Goal: Transaction & Acquisition: Purchase product/service

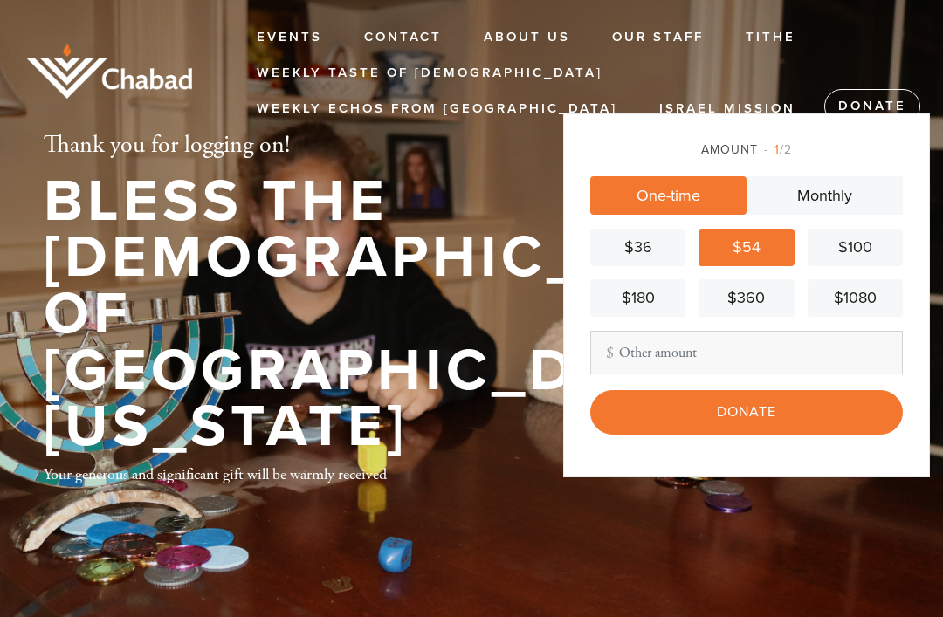
click at [802, 434] on input "Donate" at bounding box center [746, 412] width 313 height 44
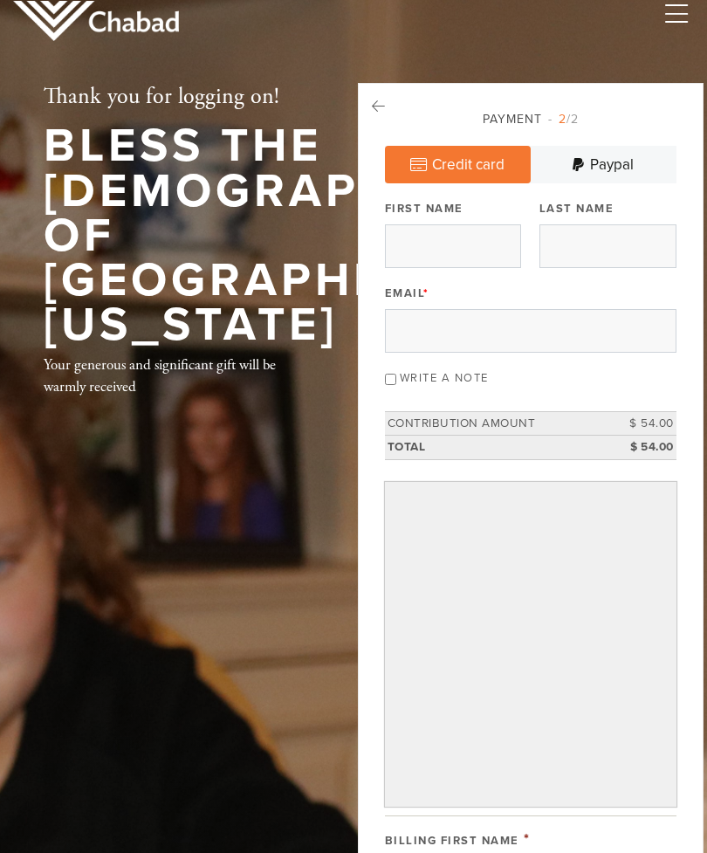
scroll to position [23, 0]
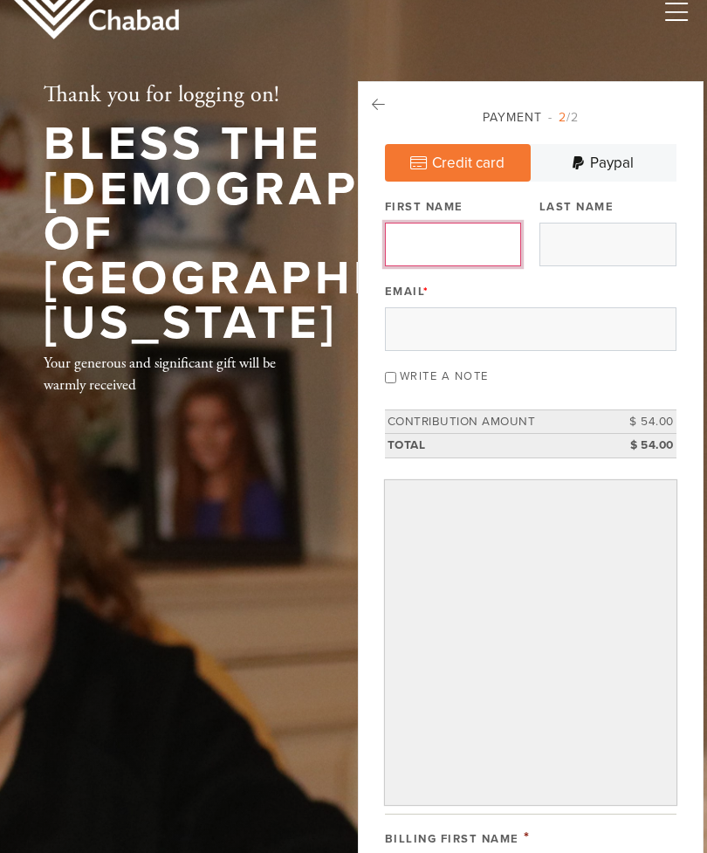
click at [468, 251] on input "First Name" at bounding box center [453, 246] width 137 height 44
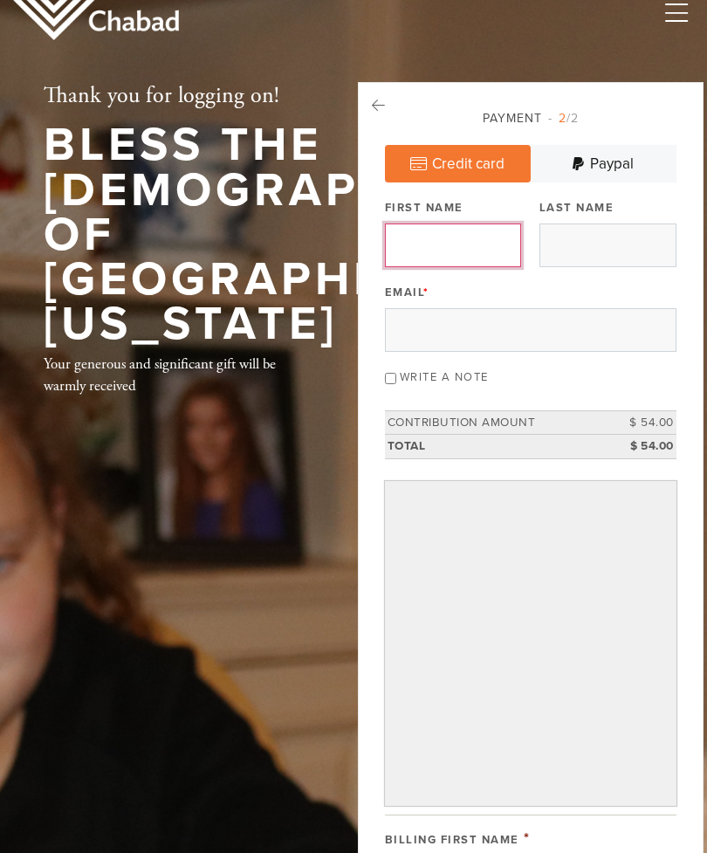
click at [478, 240] on input "First Name" at bounding box center [453, 246] width 137 height 44
type input "[PERSON_NAME]"
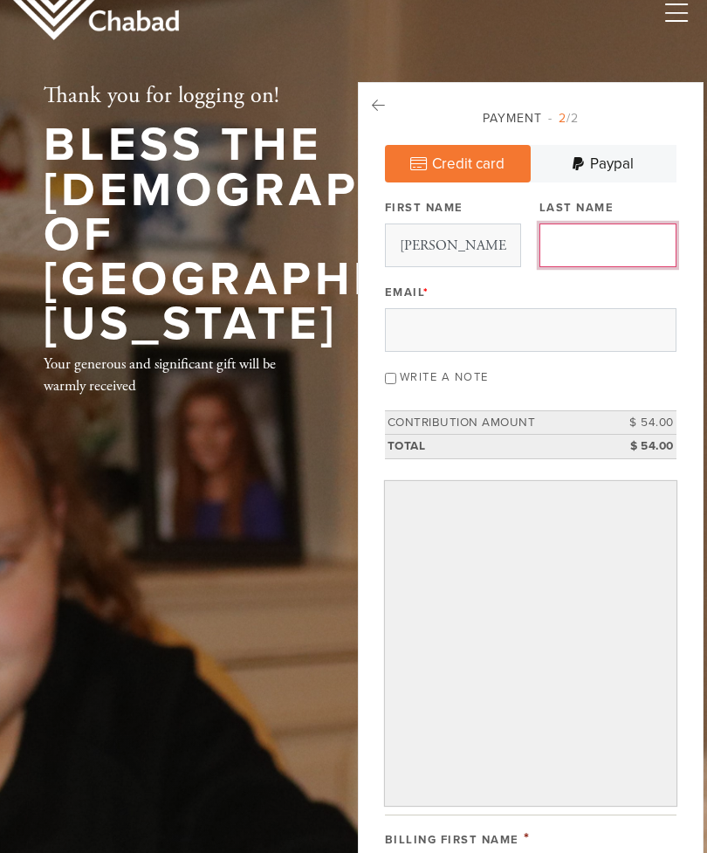
click at [631, 242] on input "Last Name" at bounding box center [608, 246] width 137 height 44
click at [607, 244] on input "Last Name" at bounding box center [608, 246] width 137 height 44
type input "Paston"
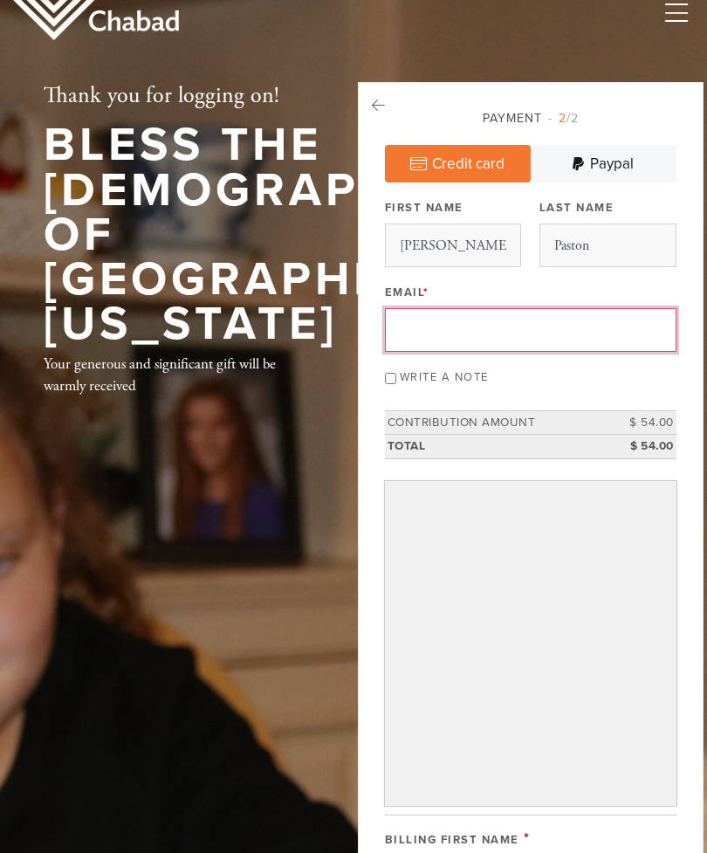
type input "[EMAIL_ADDRESS][DOMAIN_NAME]"
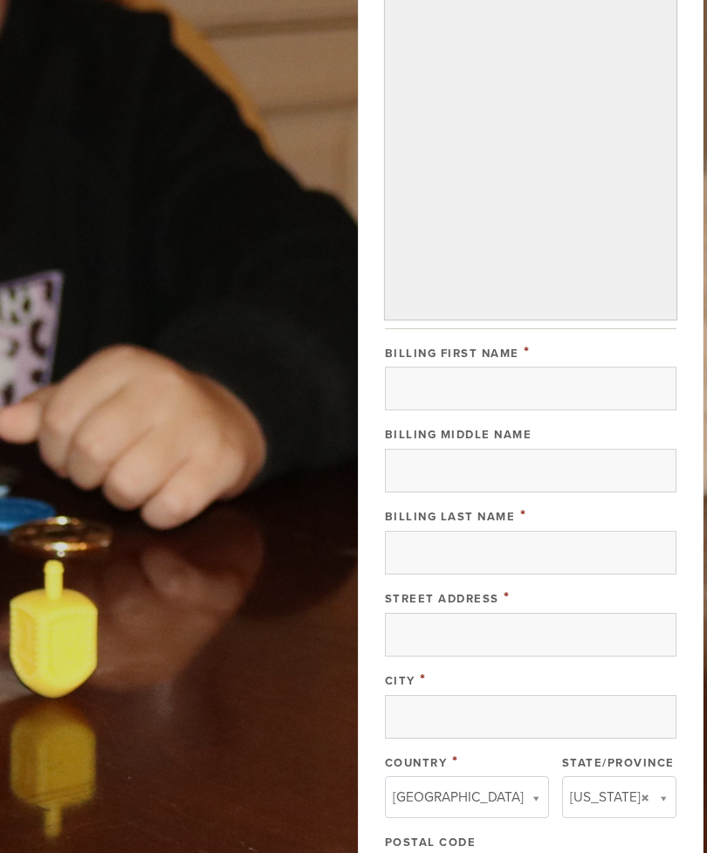
scroll to position [759, 0]
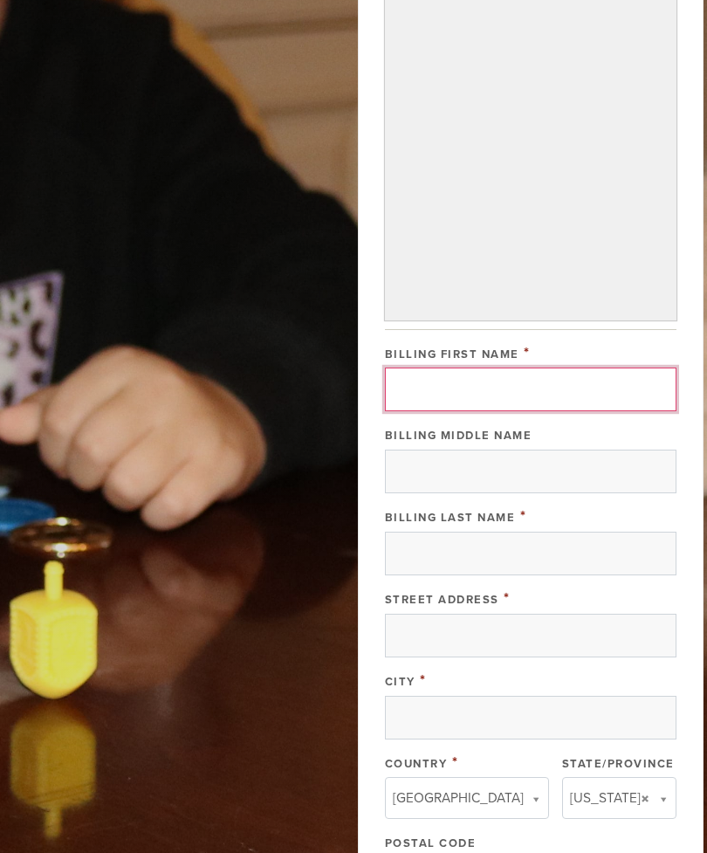
click at [550, 390] on input "Billing First Name" at bounding box center [531, 390] width 292 height 44
type input "[PERSON_NAME]"
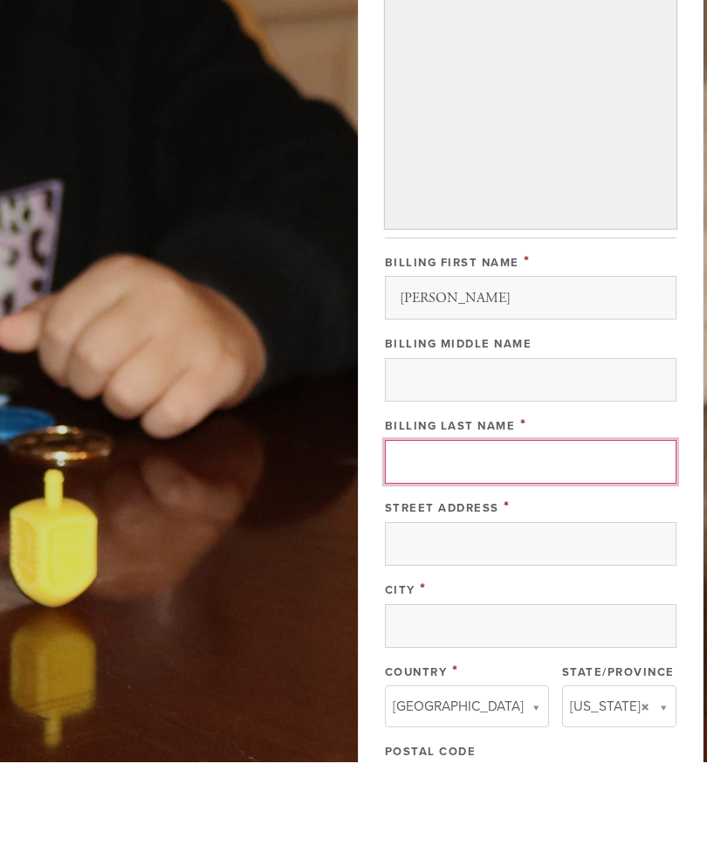
click at [433, 532] on input "Billing Last Name" at bounding box center [531, 554] width 292 height 44
type input "Paston"
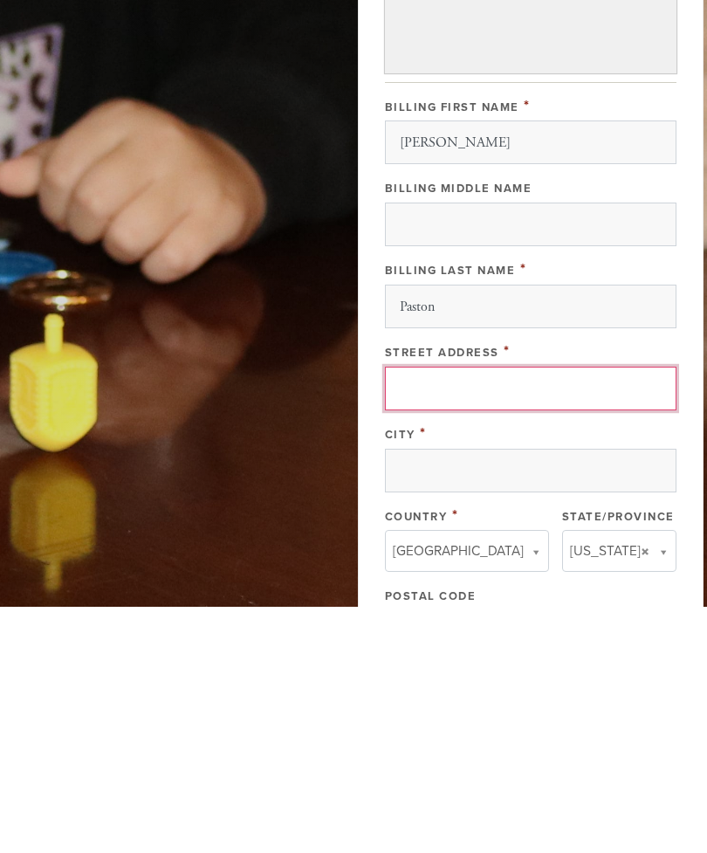
type input "[STREET_ADDRESS][PERSON_NAME]"
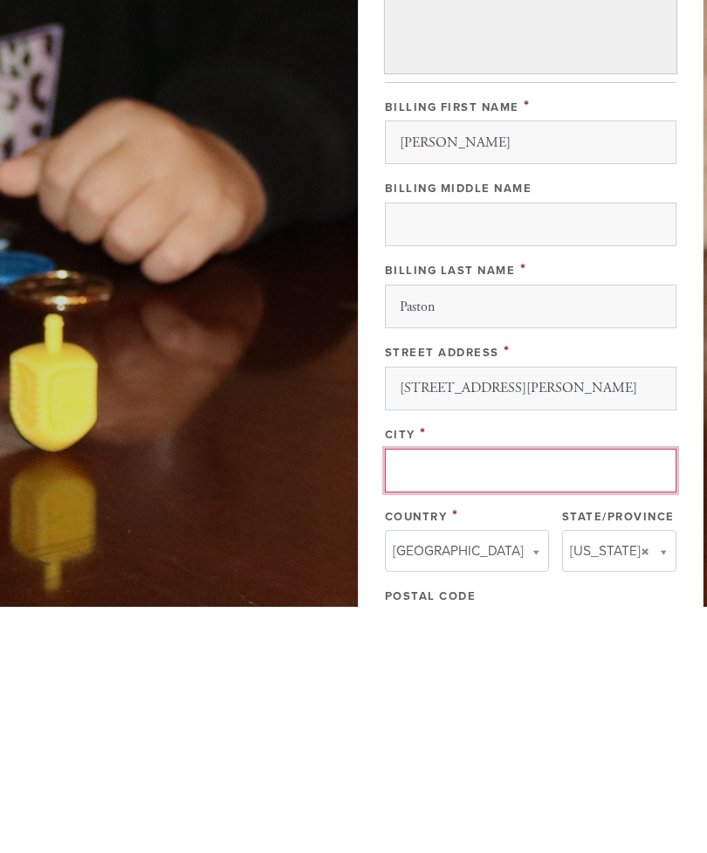
type input "Young [PERSON_NAME]"
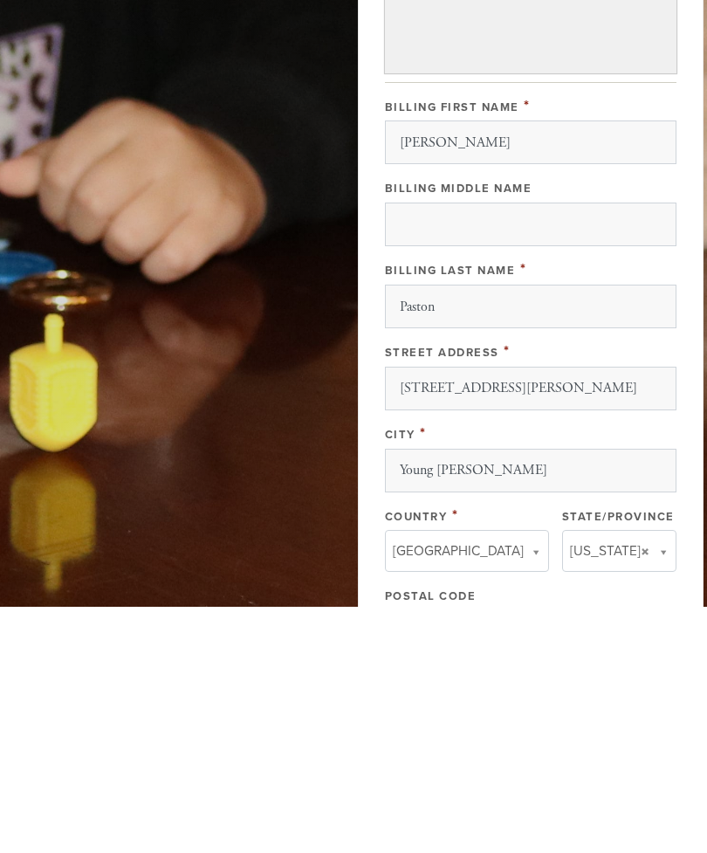
type input "30582"
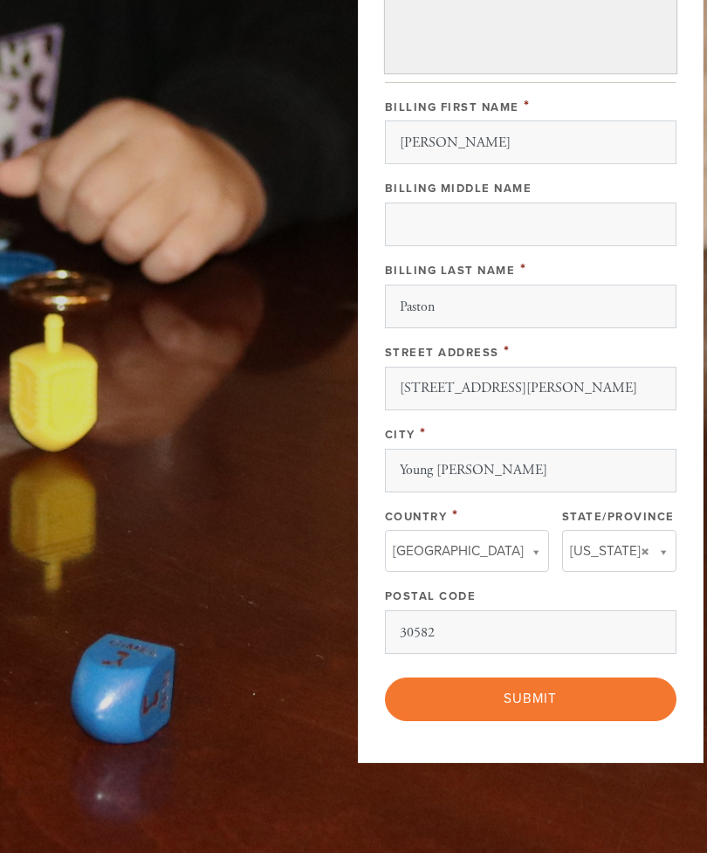
click at [558, 617] on input "Submit" at bounding box center [531, 699] width 292 height 43
